Goal: Task Accomplishment & Management: Manage account settings

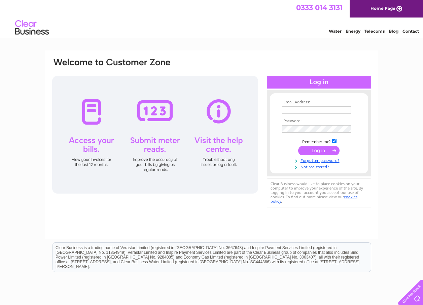
type input "[EMAIL_ADDRESS][DOMAIN_NAME]"
click at [309, 151] on input "submit" at bounding box center [318, 150] width 41 height 9
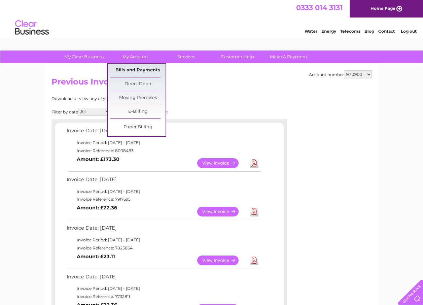
click at [138, 68] on link "Bills and Payments" at bounding box center [137, 70] width 55 height 13
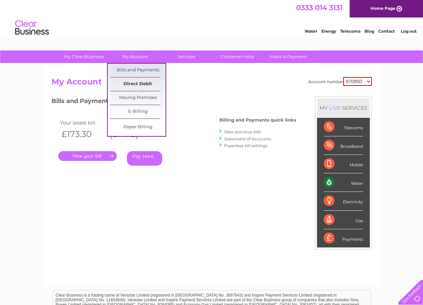
click at [139, 84] on link "Direct Debit" at bounding box center [137, 83] width 55 height 13
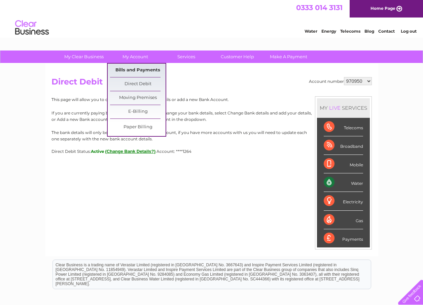
click at [135, 69] on link "Bills and Payments" at bounding box center [137, 70] width 55 height 13
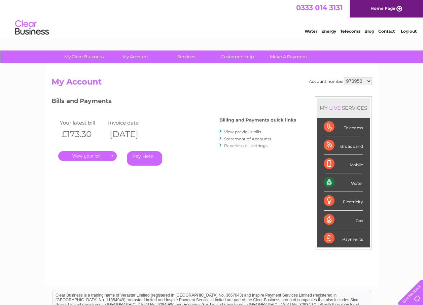
click at [230, 131] on link "View previous bills" at bounding box center [242, 131] width 37 height 5
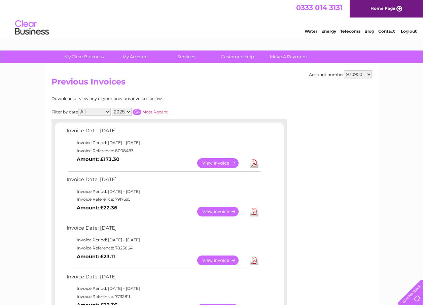
click at [368, 75] on select "970950 1105311" at bounding box center [358, 74] width 28 height 8
select select "1105311"
click at [344, 70] on select "970950 1105311" at bounding box center [358, 74] width 28 height 8
